Goal: Communication & Community: Ask a question

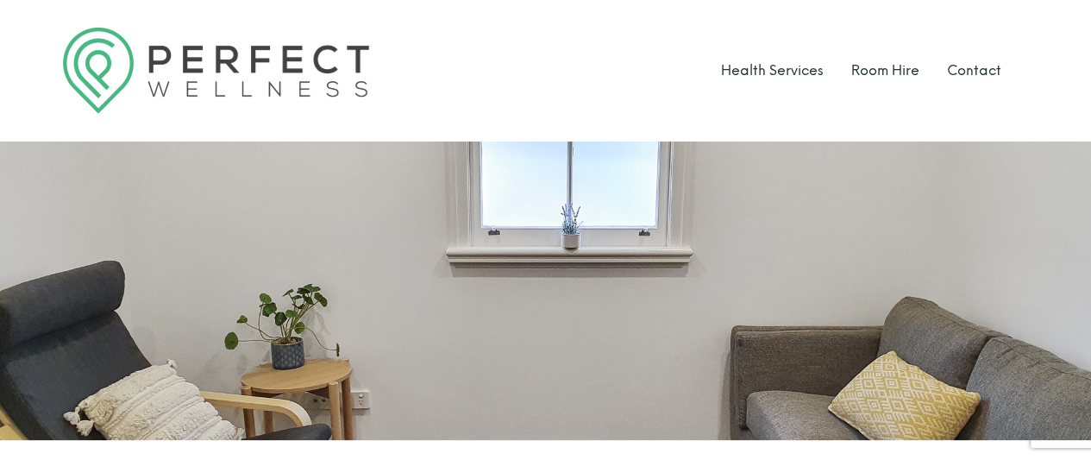
click at [534, 70] on div "Health Services Room Hire Contact" at bounding box center [546, 70] width 966 height 85
click at [963, 68] on link "Contact" at bounding box center [974, 70] width 54 height 16
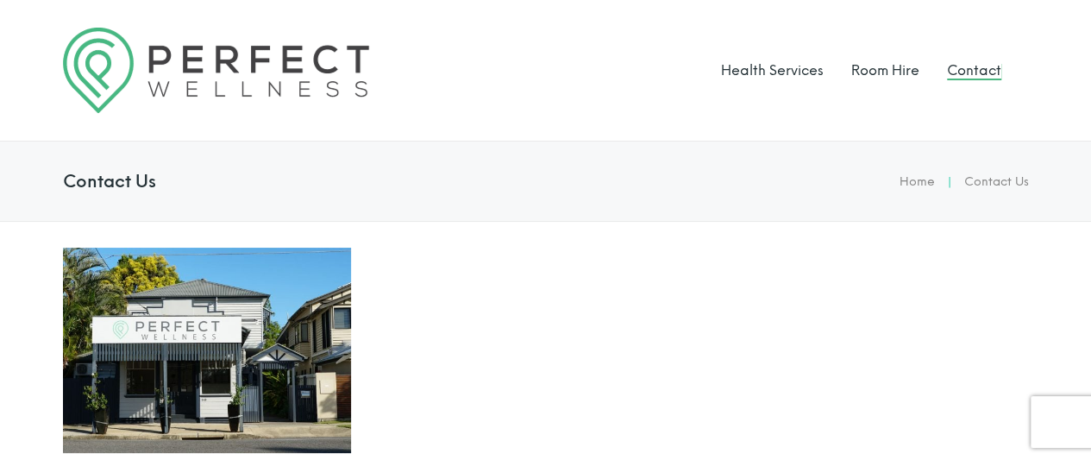
click at [606, 54] on div "Health Services Room Hire Contact" at bounding box center [546, 70] width 966 height 85
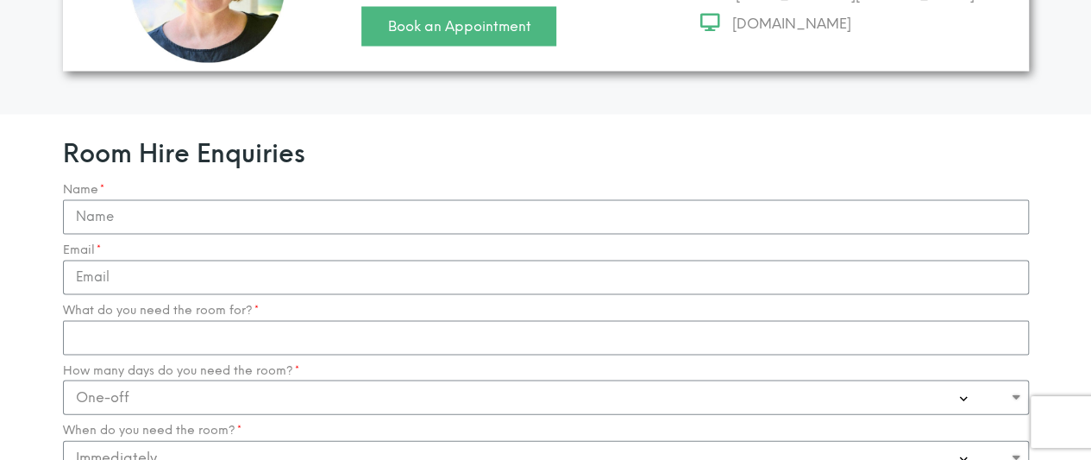
scroll to position [1622, 0]
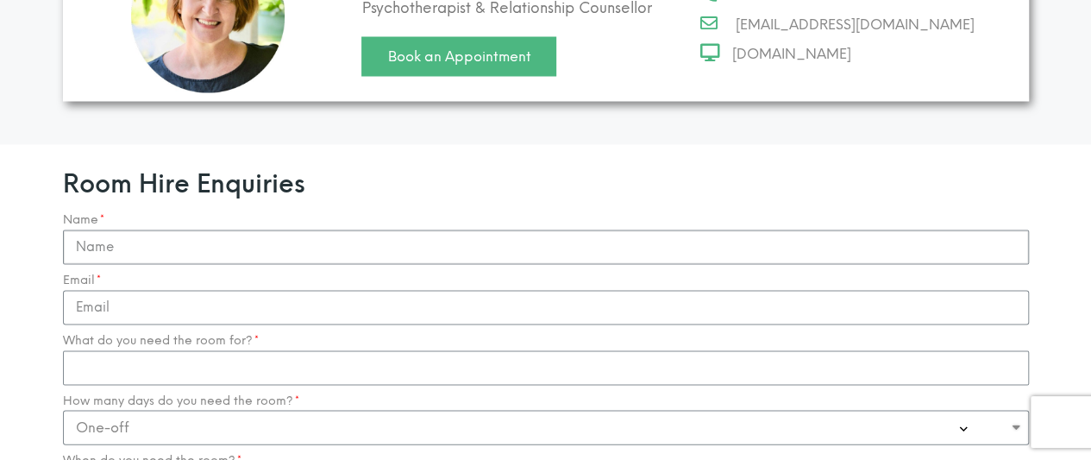
click at [246, 229] on input "Name" at bounding box center [546, 246] width 966 height 35
type input "[PERSON_NAME]"
click at [226, 290] on input "Email" at bounding box center [546, 307] width 966 height 35
click at [162, 290] on input "[EMAIL_ADDRESS][DOMAIN_NAME]" at bounding box center [546, 307] width 966 height 35
type input "[EMAIL_ADDRESS][DOMAIN_NAME]"
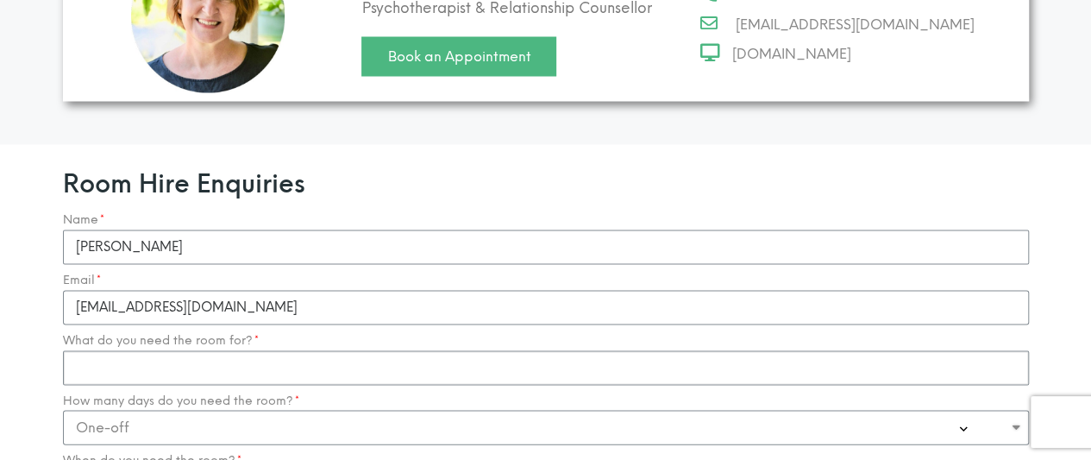
click at [146, 350] on input "What do you need the room for?" at bounding box center [546, 367] width 966 height 35
type input "Holistic Counselling"
click at [141, 410] on select "One-off Casual on going 1-2 Days a week 3-4 Days a week Full time - monthly" at bounding box center [546, 427] width 966 height 35
click at [63, 410] on select "One-off Casual on going 1-2 Days a week 3-4 Days a week Full time - monthly" at bounding box center [546, 427] width 966 height 35
click at [28, 417] on section "Room Hire Enquiries Name [PERSON_NAME] [EMAIL_ADDRESS][DOMAIN_NAME] What do you…" at bounding box center [545, 459] width 1091 height 630
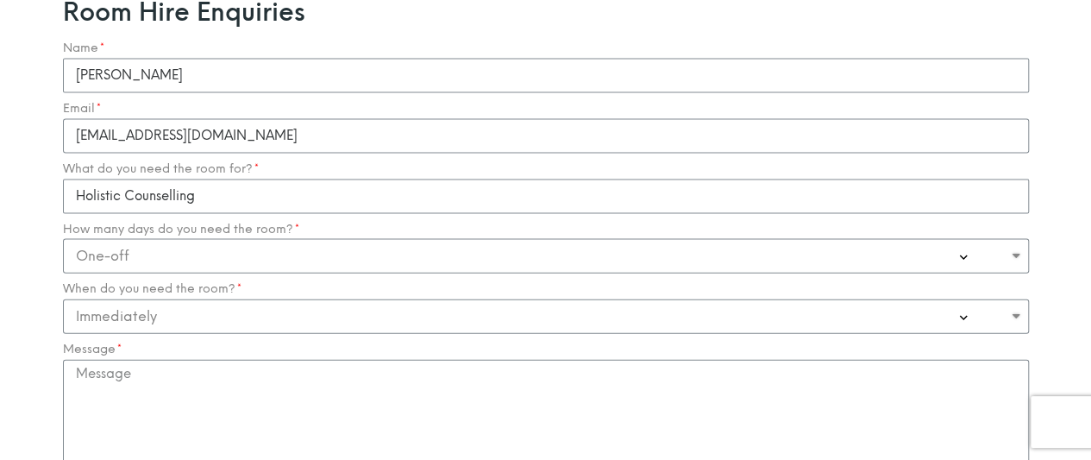
scroll to position [1794, 0]
click at [107, 358] on textarea "Message" at bounding box center [546, 444] width 966 height 173
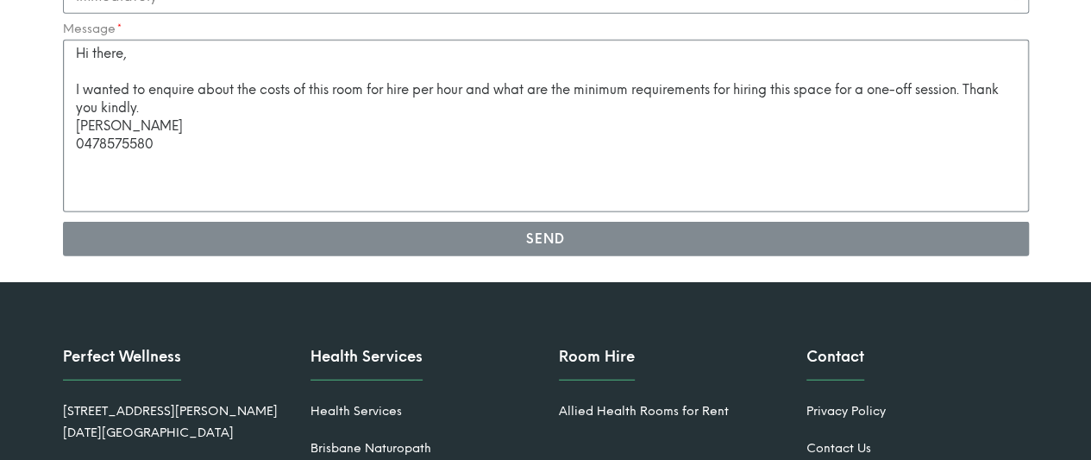
scroll to position [2048, 0]
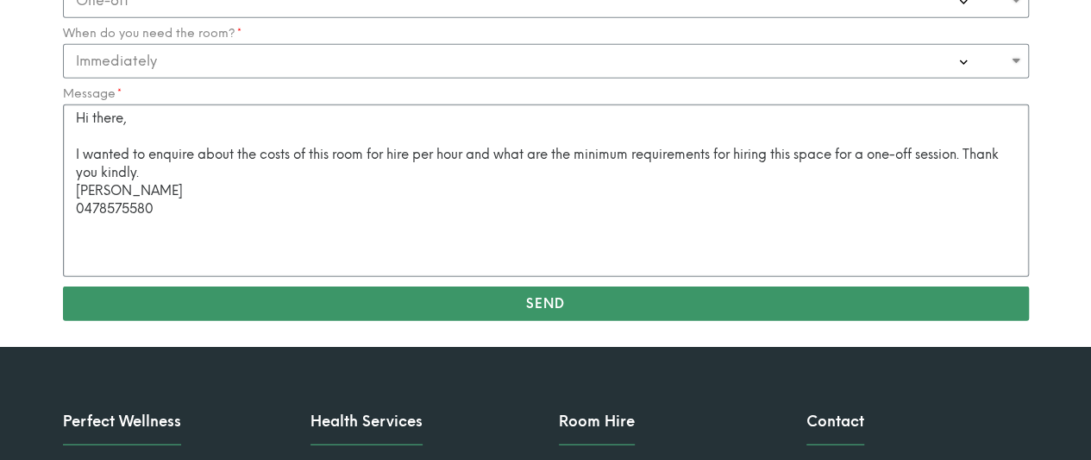
type textarea "Hi there, I wanted to enquire about the costs of this room for hire per hour an…"
click at [775, 298] on span "Send" at bounding box center [546, 304] width 925 height 13
